Goal: Check status: Check status

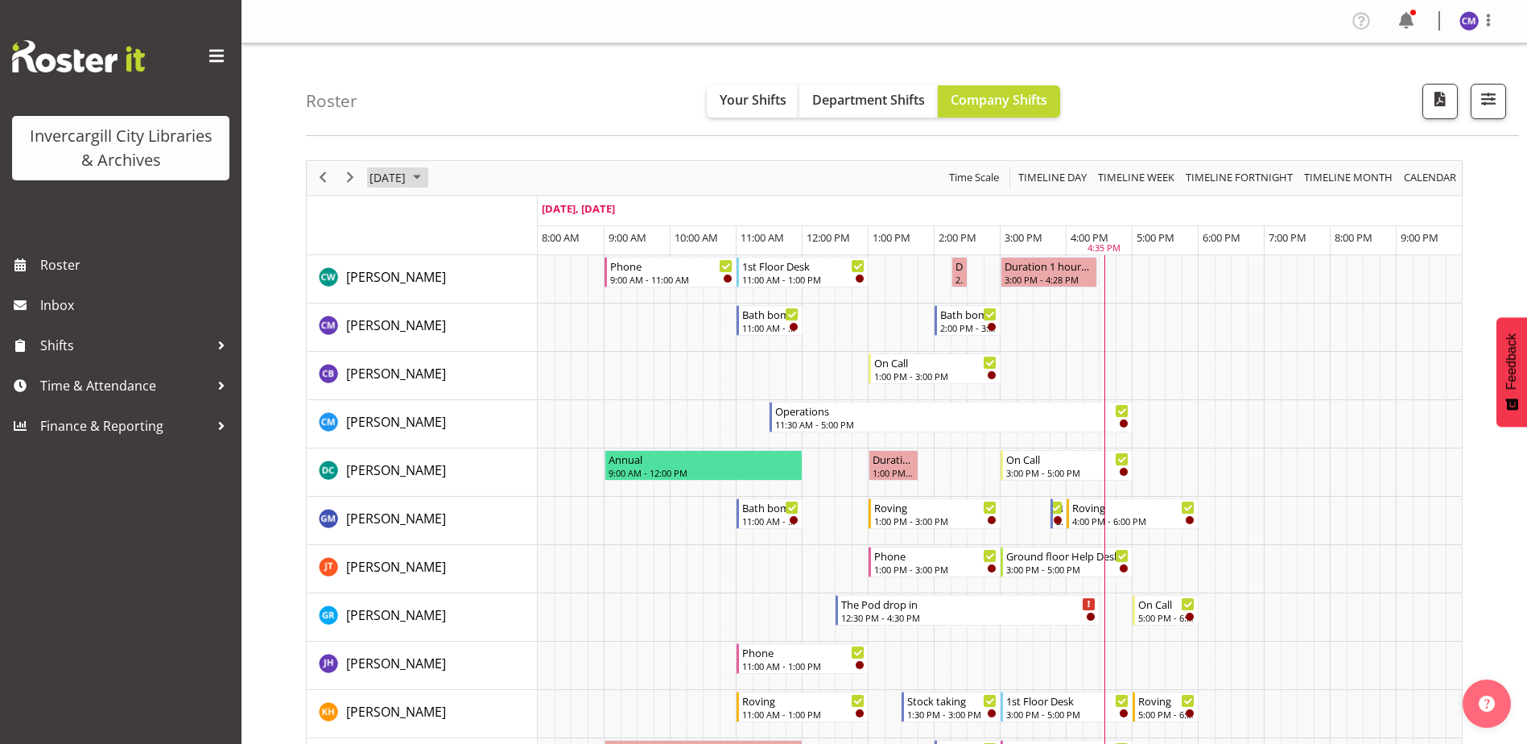
click at [403, 176] on span "[DATE]" at bounding box center [387, 177] width 39 height 20
click at [412, 300] on span "6" at bounding box center [412, 301] width 24 height 24
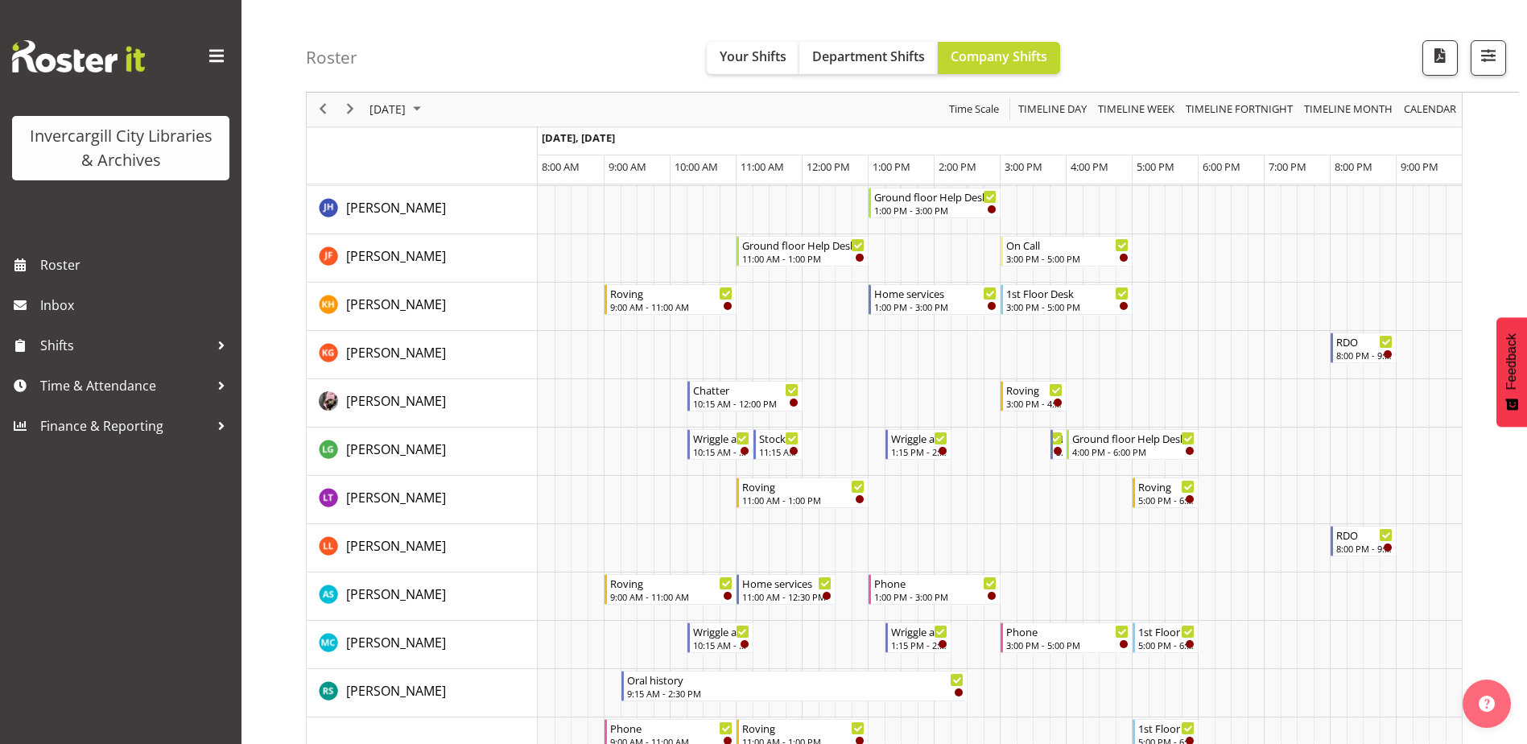
scroll to position [966, 0]
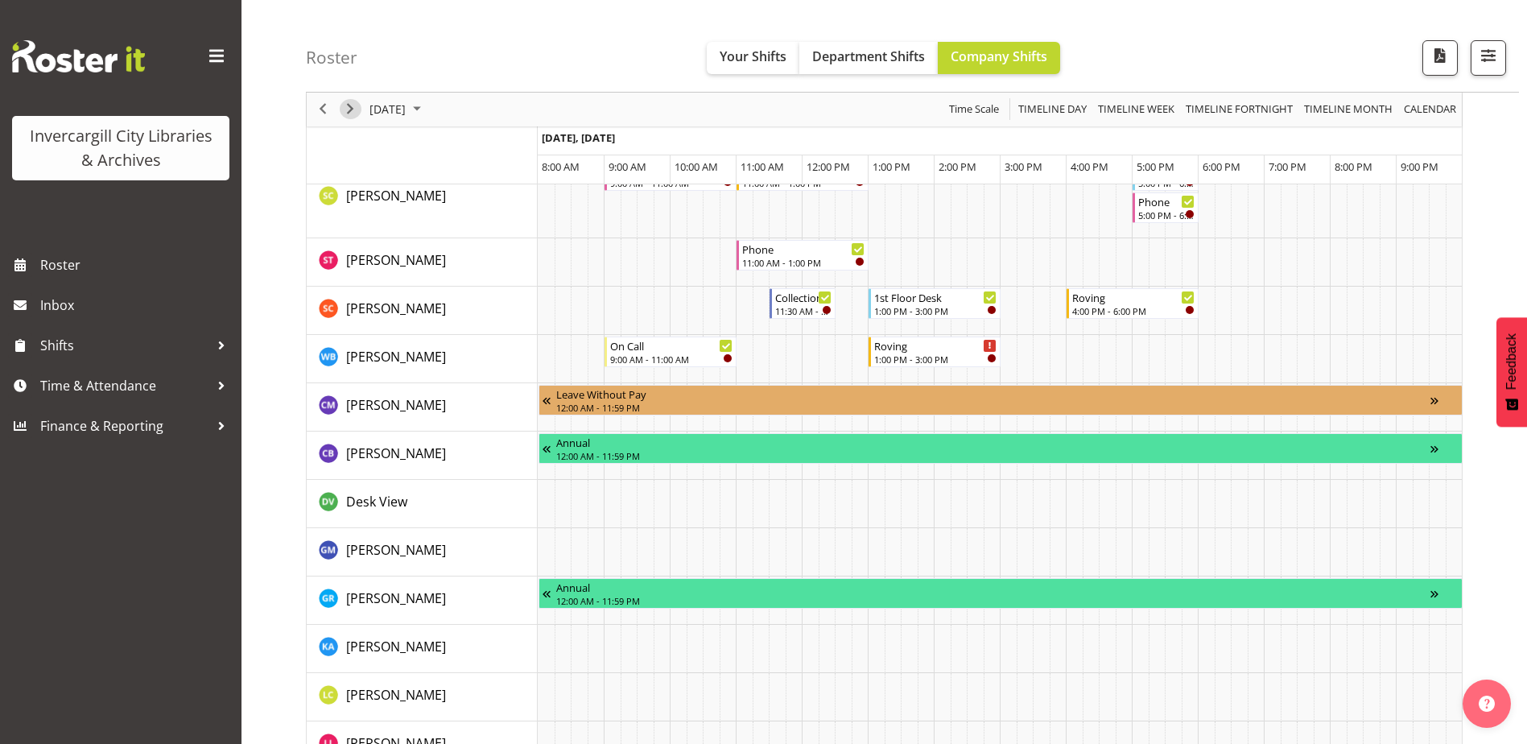
click at [349, 109] on span "Next" at bounding box center [349, 110] width 19 height 20
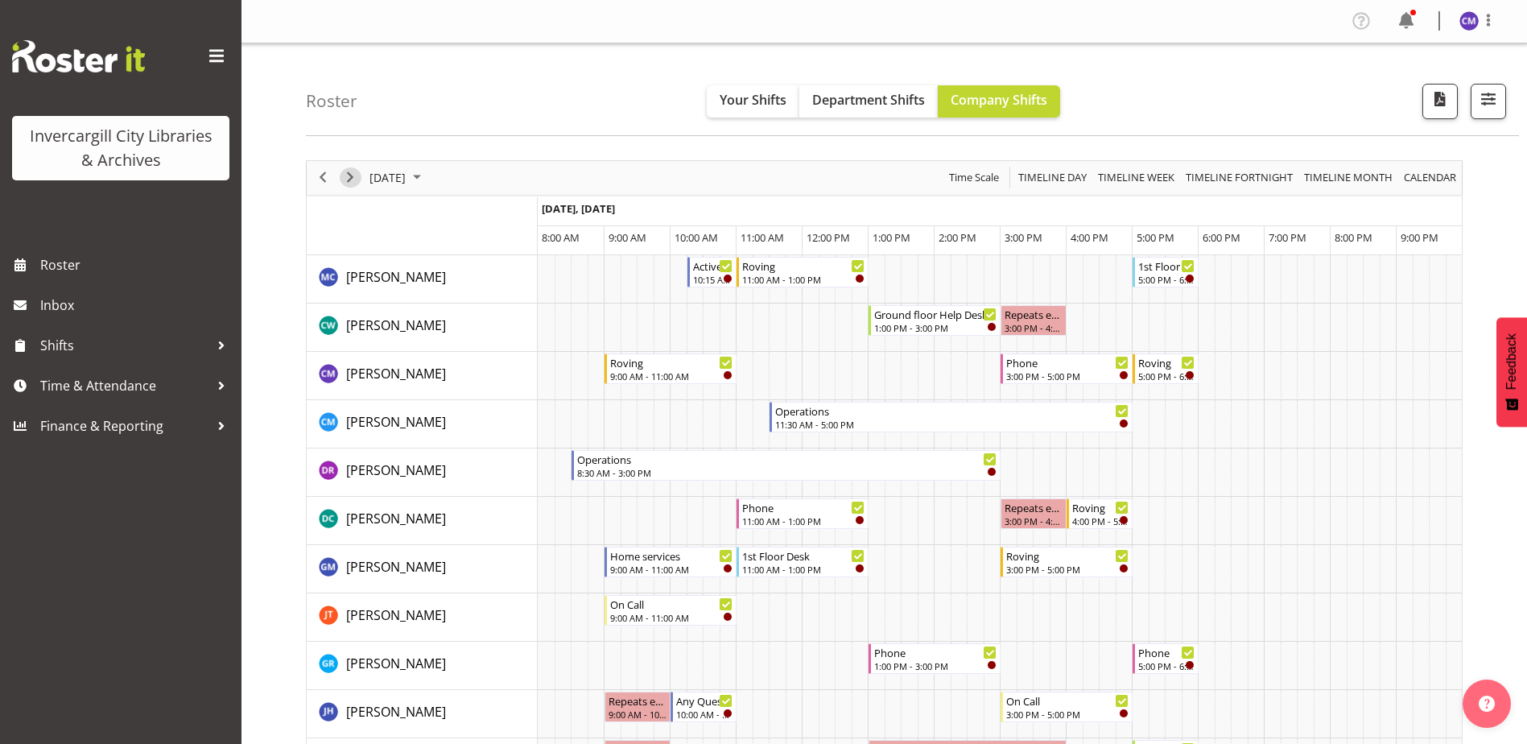
click at [355, 179] on span "Next" at bounding box center [349, 177] width 19 height 20
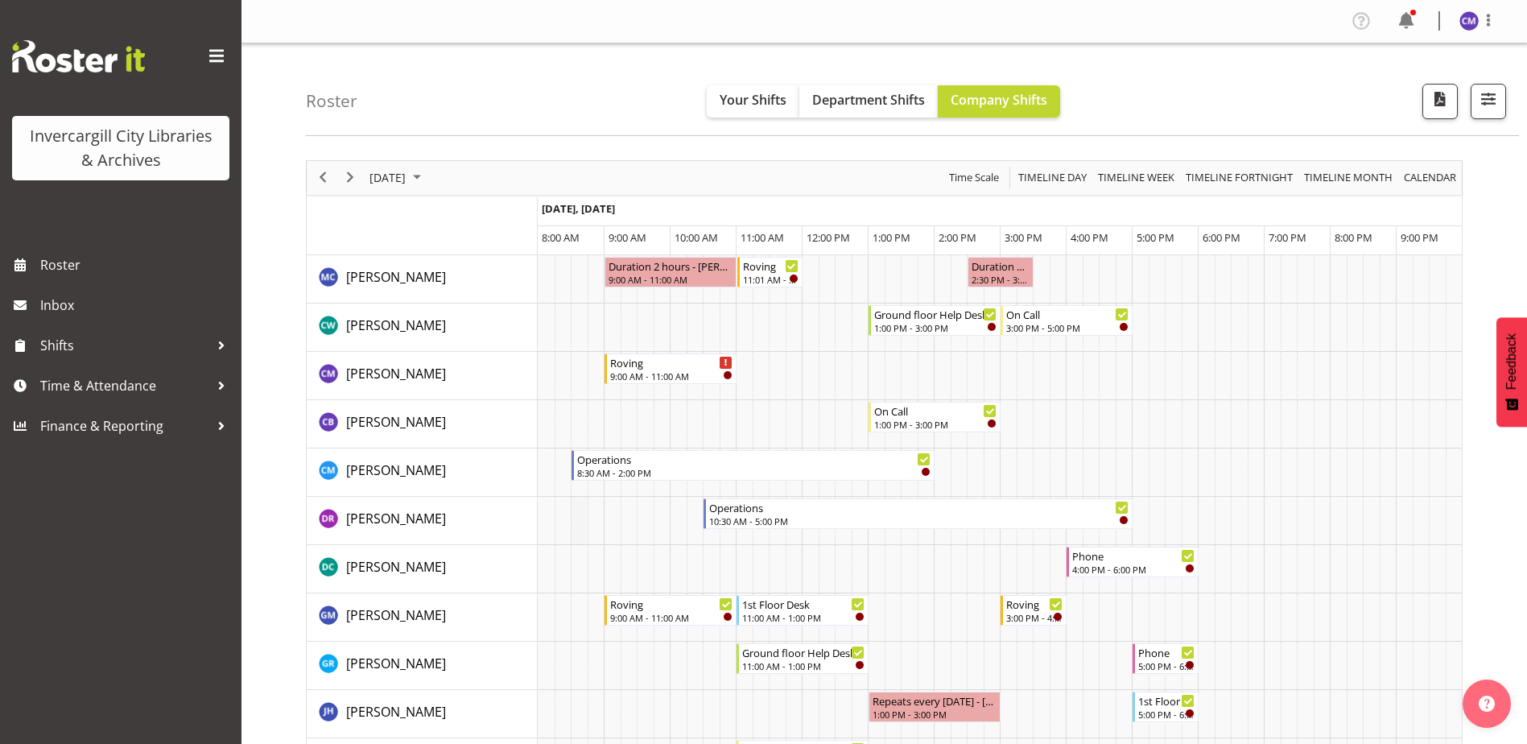
click at [567, 501] on tr "Timeline Day of October 8, 2025" at bounding box center [1000, 521] width 924 height 48
click at [345, 191] on div "next period" at bounding box center [349, 178] width 27 height 34
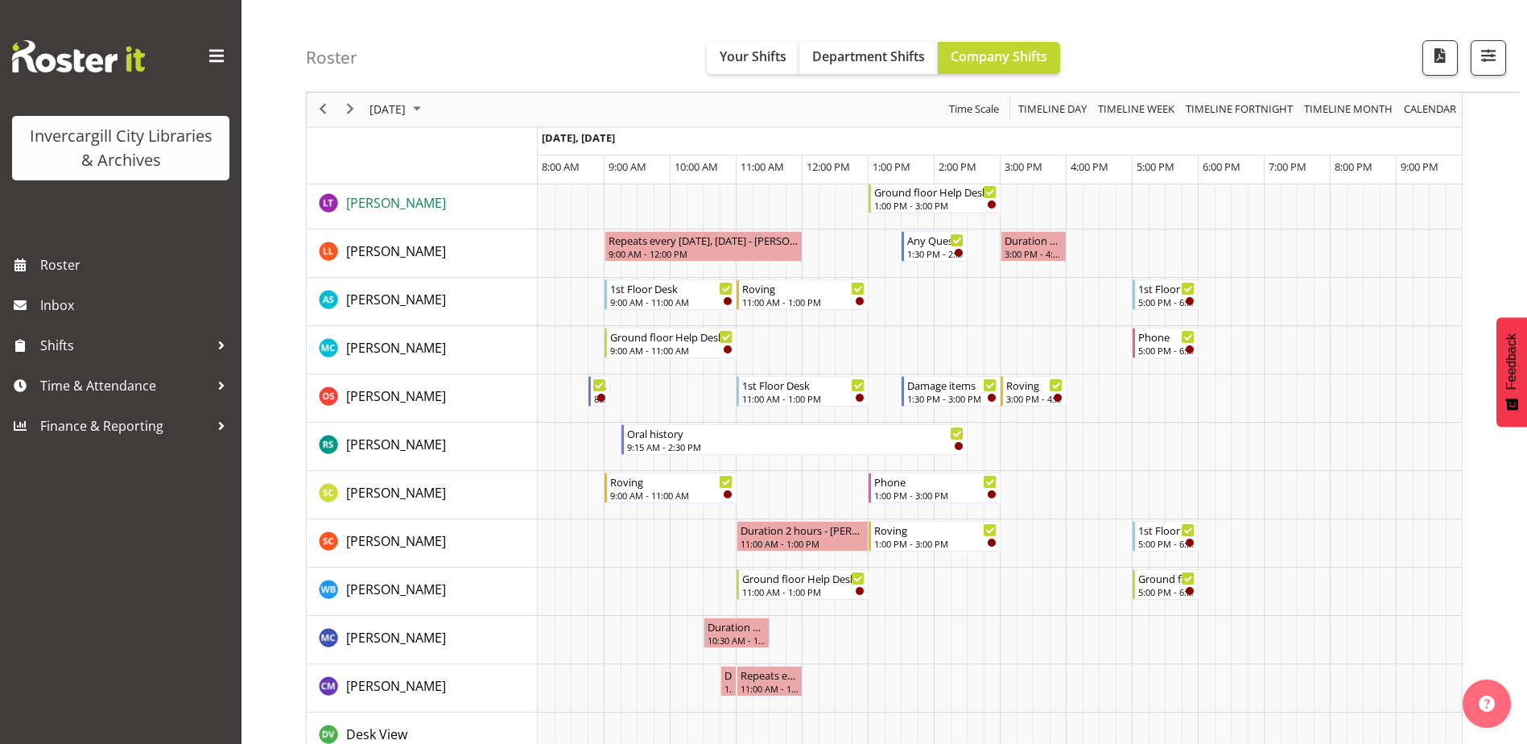
scroll to position [724, 0]
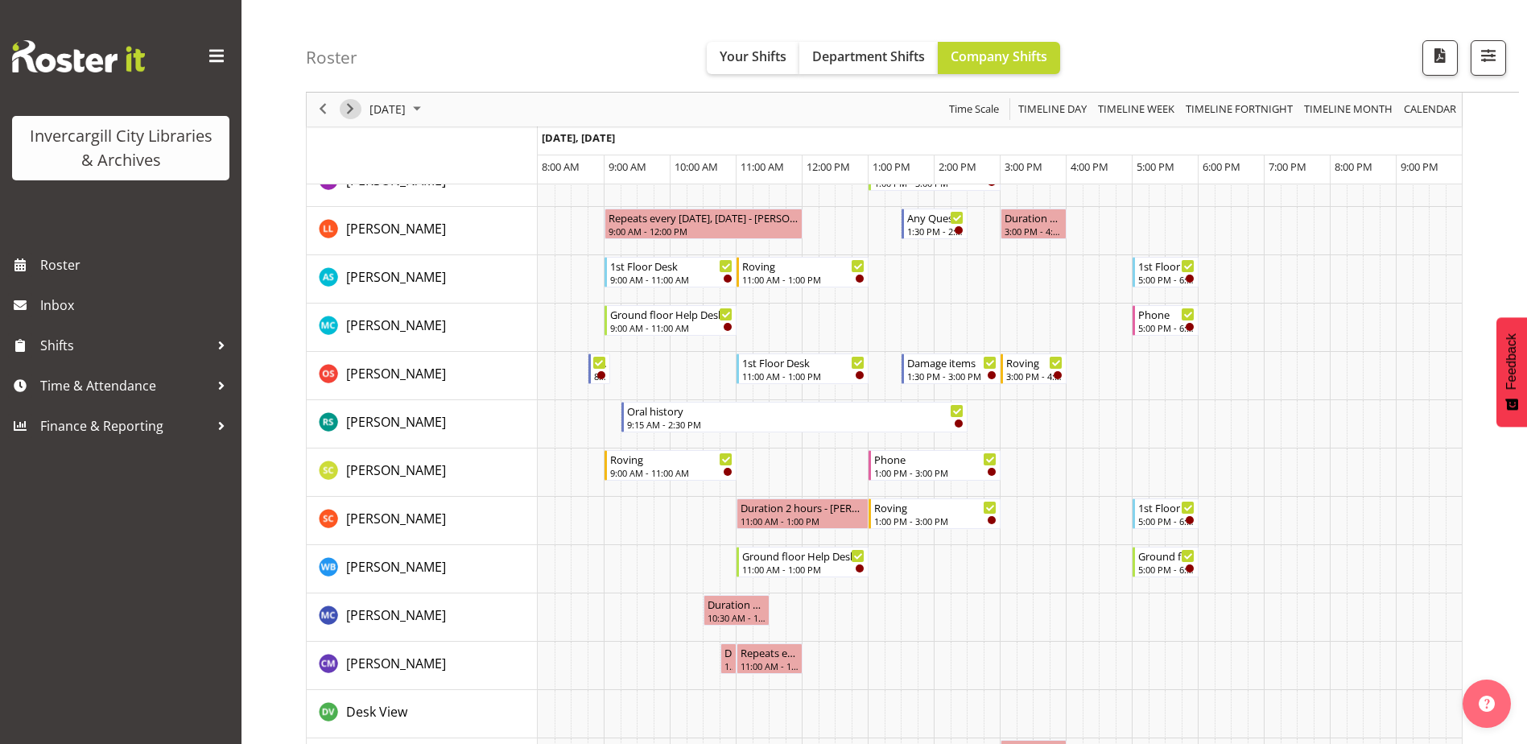
click at [352, 106] on span "Next" at bounding box center [349, 110] width 19 height 20
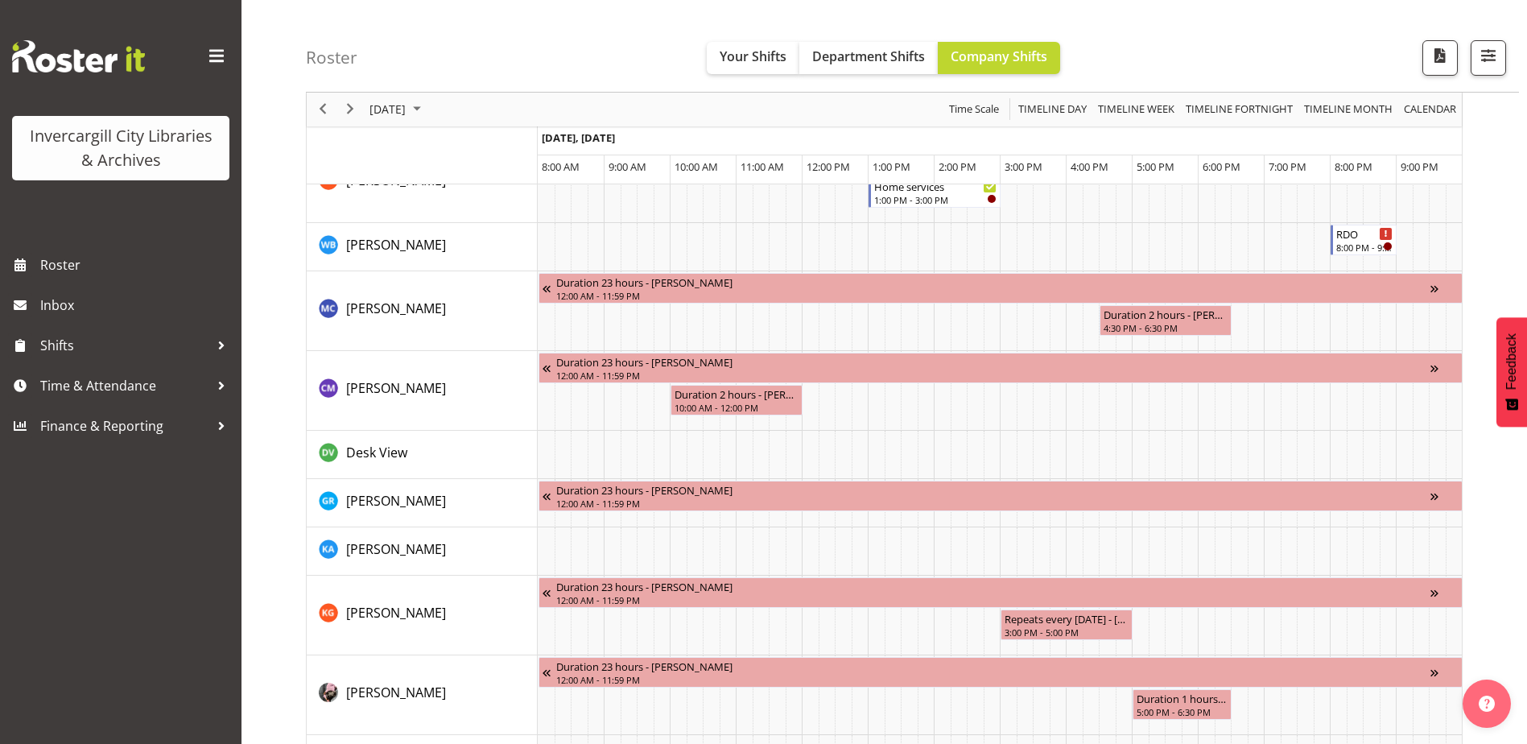
scroll to position [1046, 0]
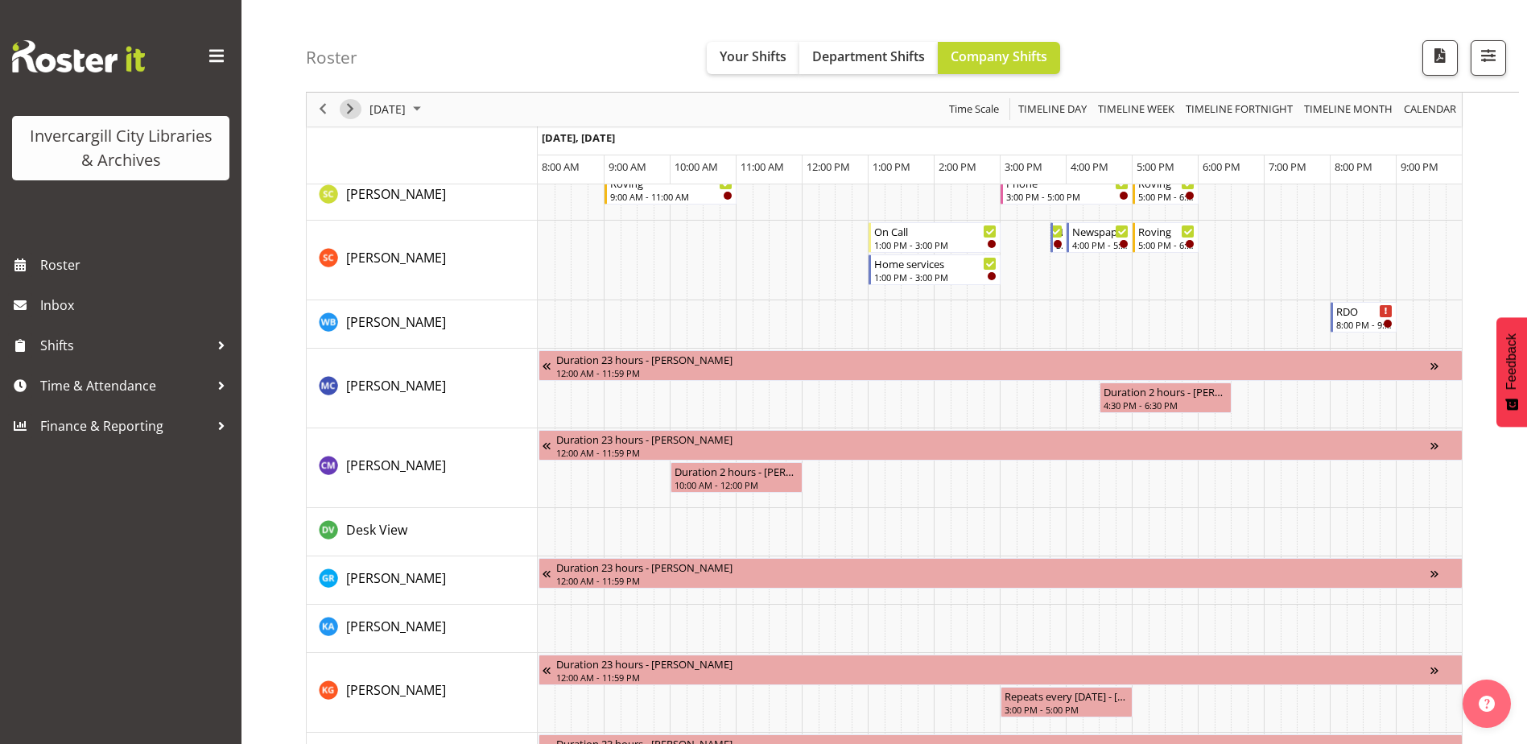
click at [348, 107] on span "Next" at bounding box center [349, 110] width 19 height 20
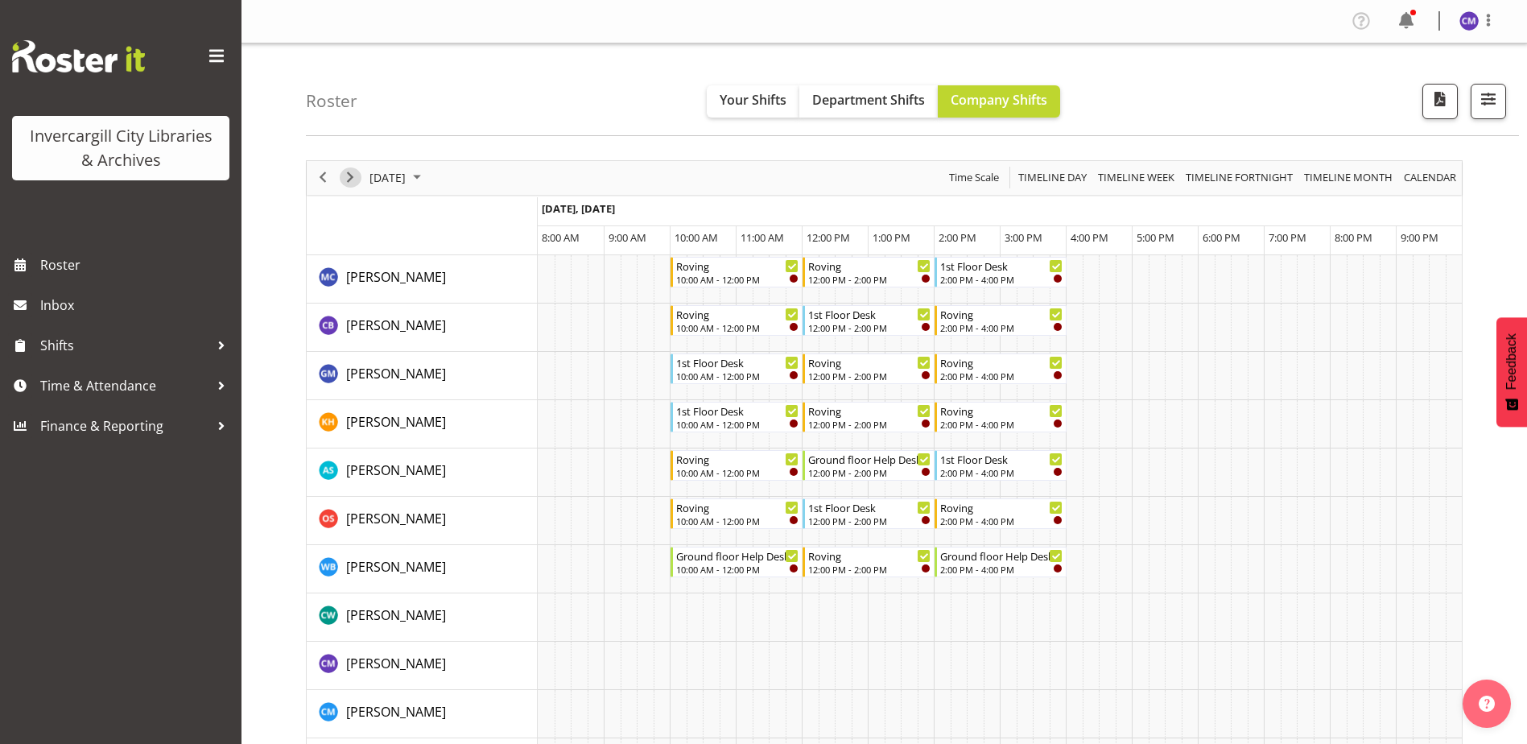
click at [350, 179] on span "Next" at bounding box center [349, 177] width 19 height 20
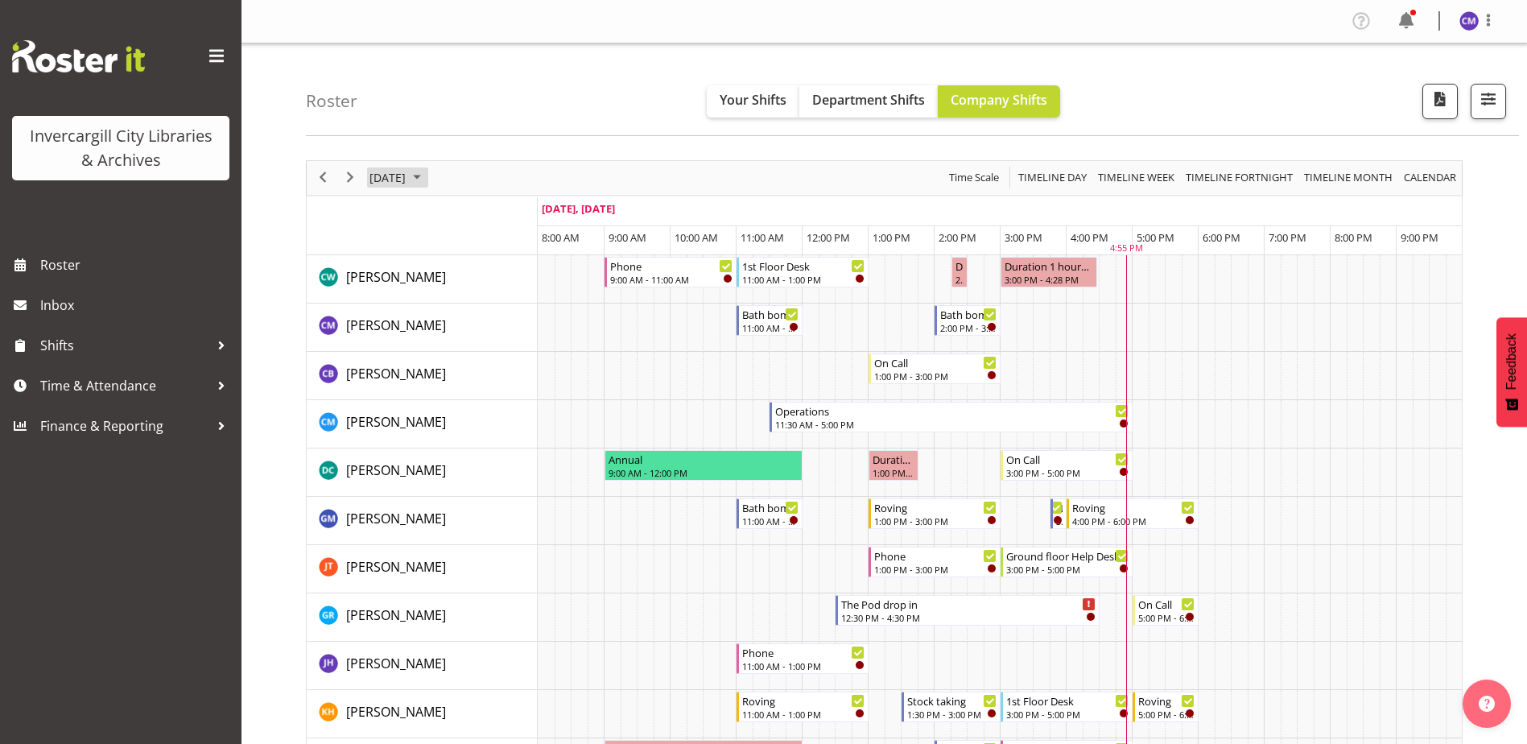
click at [407, 182] on span "[DATE]" at bounding box center [387, 177] width 39 height 20
click at [417, 296] on span "6" at bounding box center [412, 301] width 24 height 24
